Goal: Find specific page/section: Find specific page/section

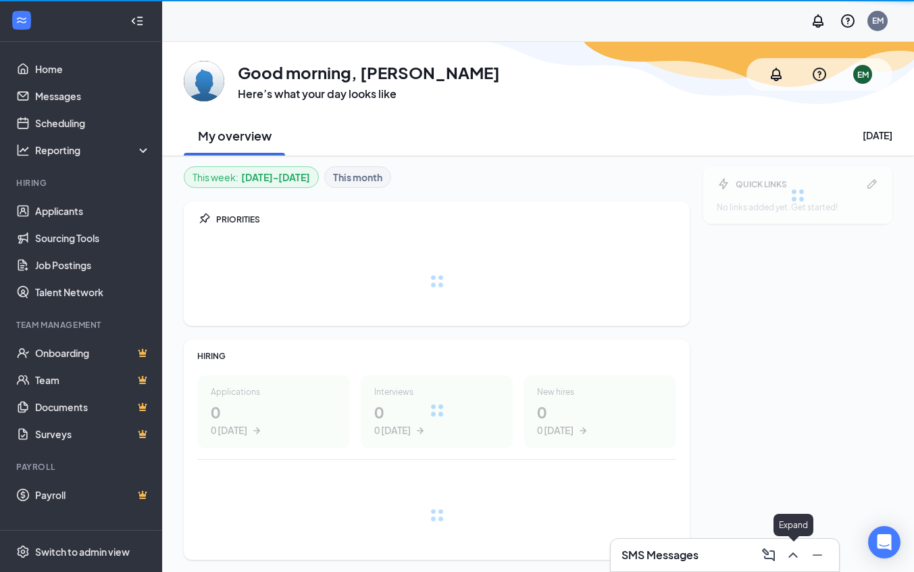
click at [799, 556] on icon "ChevronUp" at bounding box center [793, 555] width 16 height 16
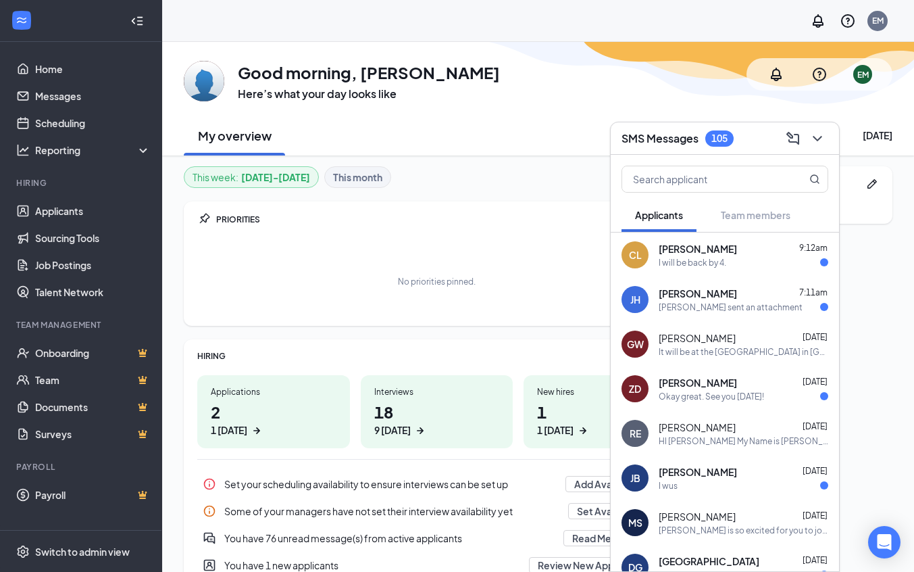
click at [664, 254] on span "[PERSON_NAME]" at bounding box center [698, 249] width 78 height 14
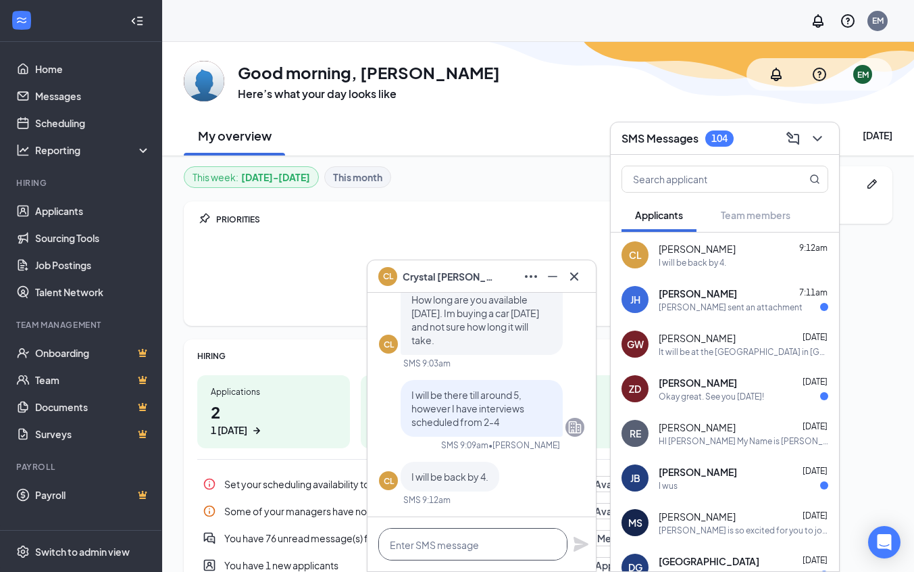
click at [404, 531] on textarea at bounding box center [473, 544] width 189 height 32
type textarea "Would you like to set up for 4:30?"
click at [578, 551] on icon "Plane" at bounding box center [581, 544] width 16 height 16
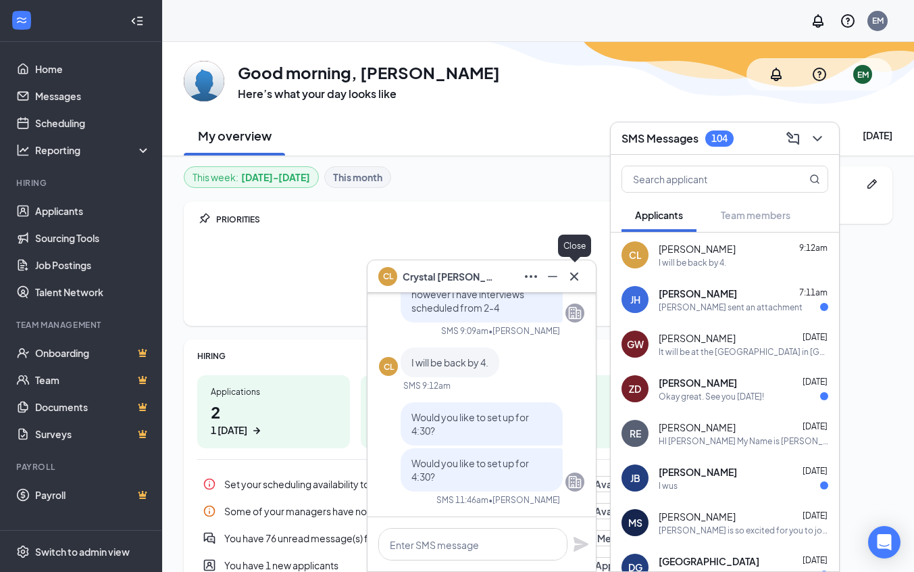
click at [580, 276] on icon "Cross" at bounding box center [574, 276] width 16 height 16
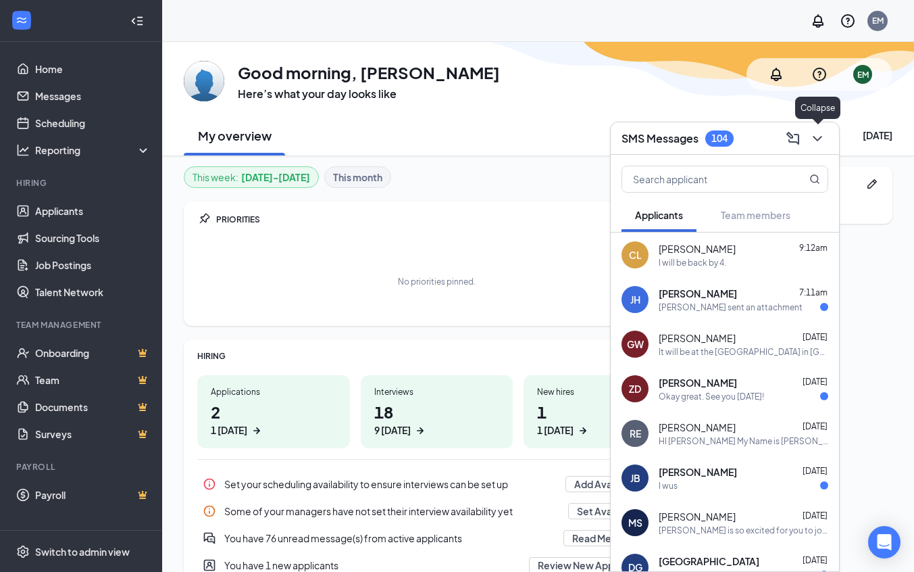
click at [825, 143] on icon "ChevronDown" at bounding box center [818, 138] width 16 height 16
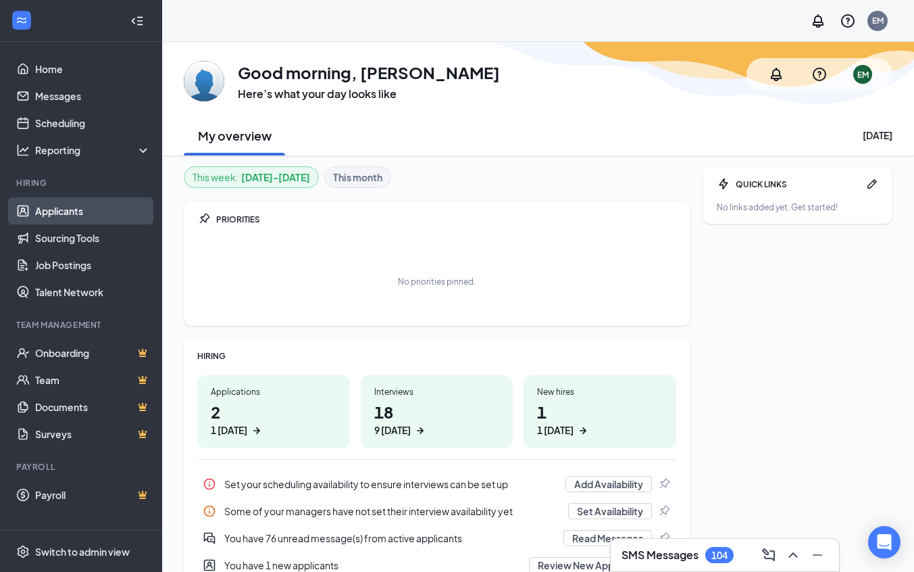
click at [79, 220] on link "Applicants" at bounding box center [93, 210] width 116 height 27
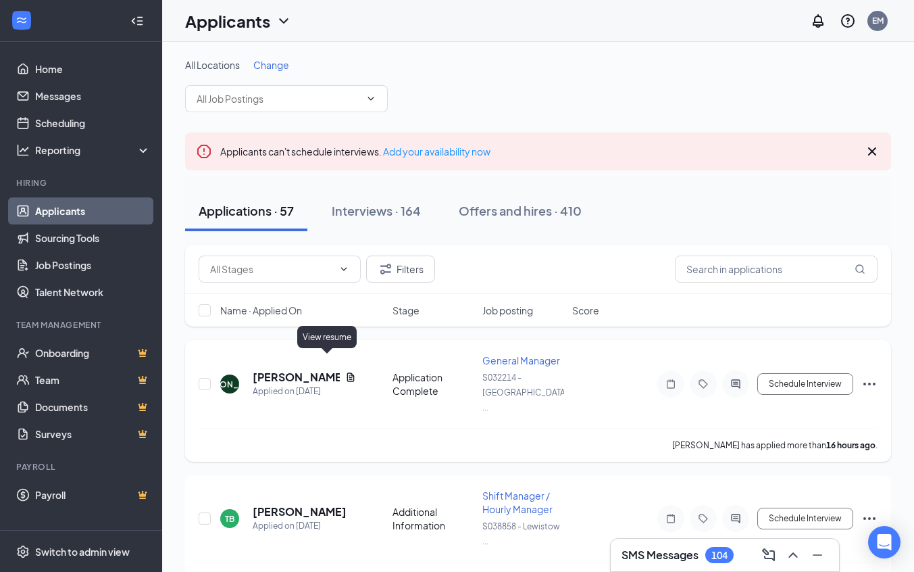
click at [347, 372] on icon "Document" at bounding box center [350, 376] width 7 height 9
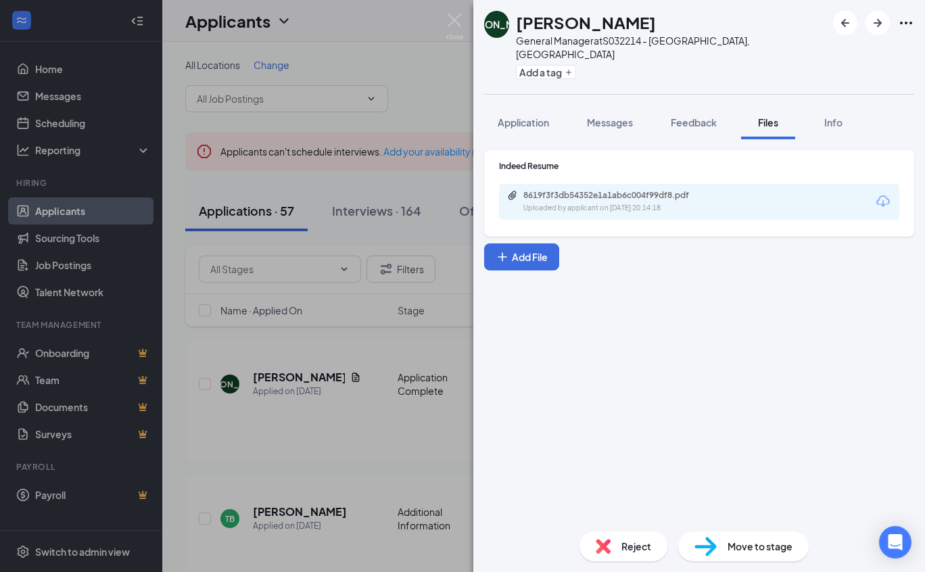
click at [887, 193] on icon "Download" at bounding box center [883, 201] width 16 height 16
click at [361, 464] on div "JA [PERSON_NAME] General Manager at S032214 - [GEOGRAPHIC_DATA], [GEOGRAPHIC_DA…" at bounding box center [462, 286] width 925 height 572
